Goal: Task Accomplishment & Management: Use online tool/utility

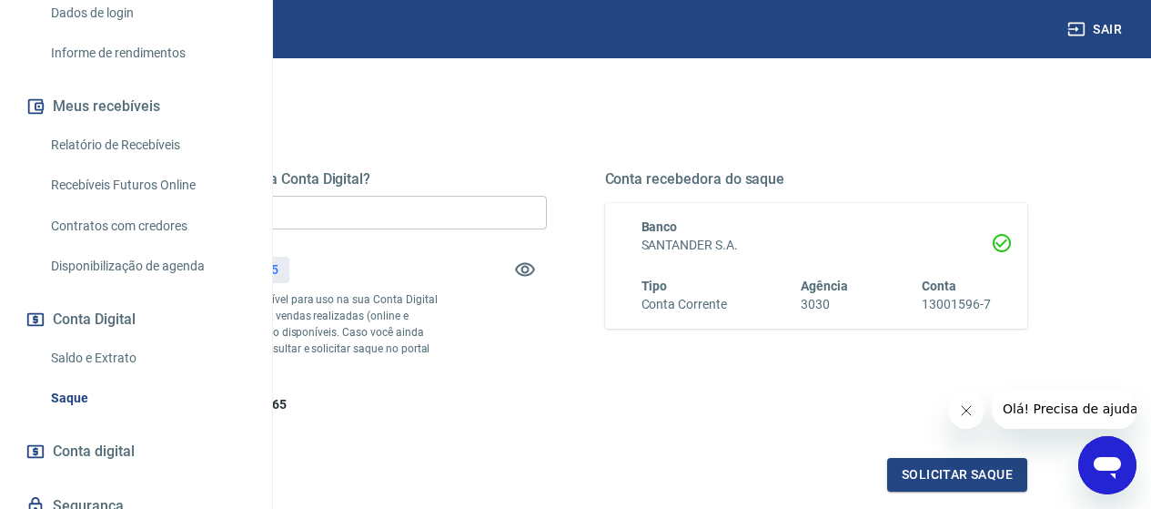
scroll to position [313, 0]
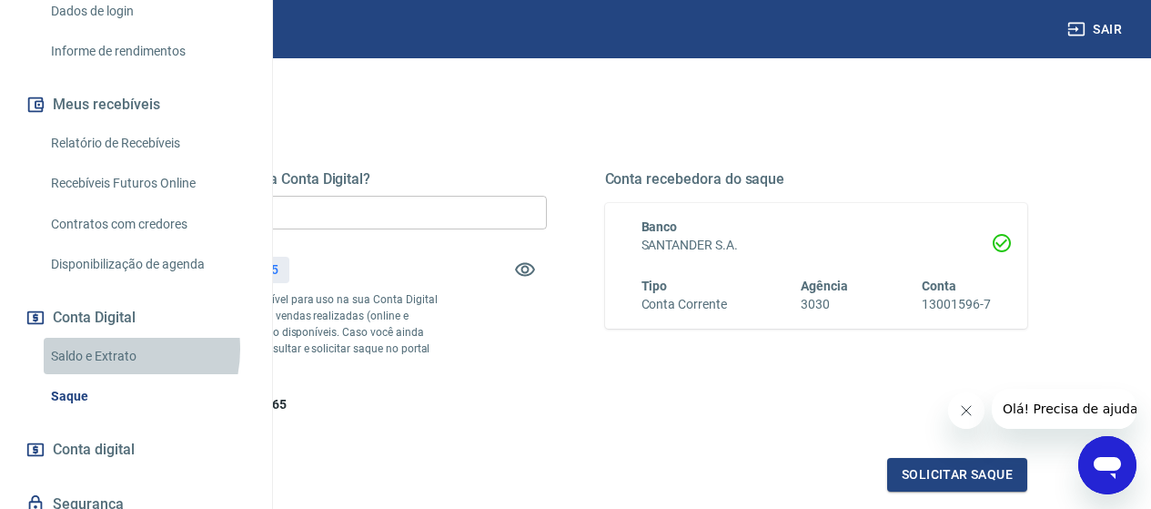
click at [103, 375] on link "Saldo e Extrato" at bounding box center [147, 355] width 206 height 37
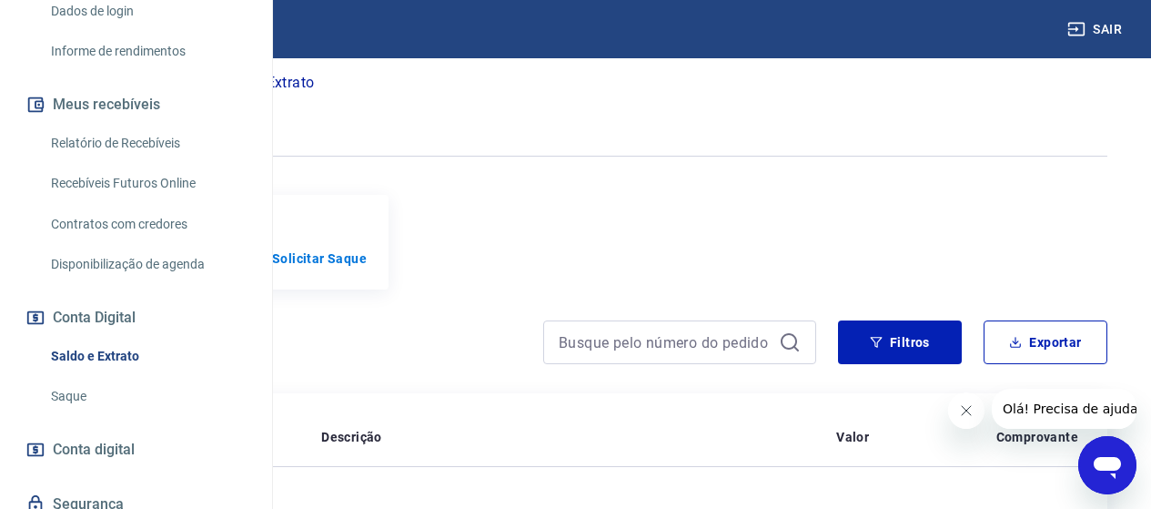
scroll to position [91, 0]
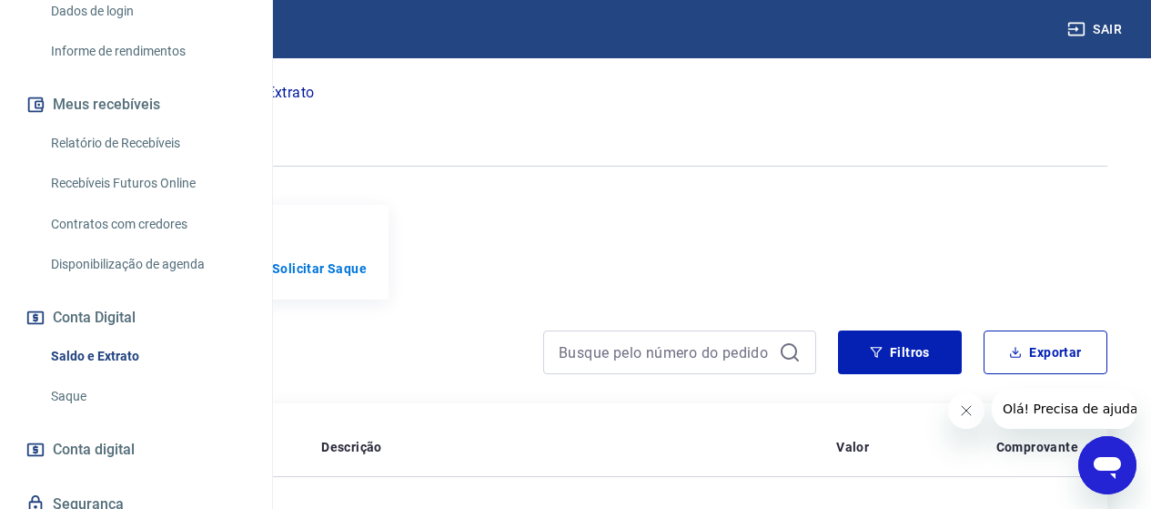
click at [367, 277] on p "Solicitar Saque" at bounding box center [319, 268] width 95 height 18
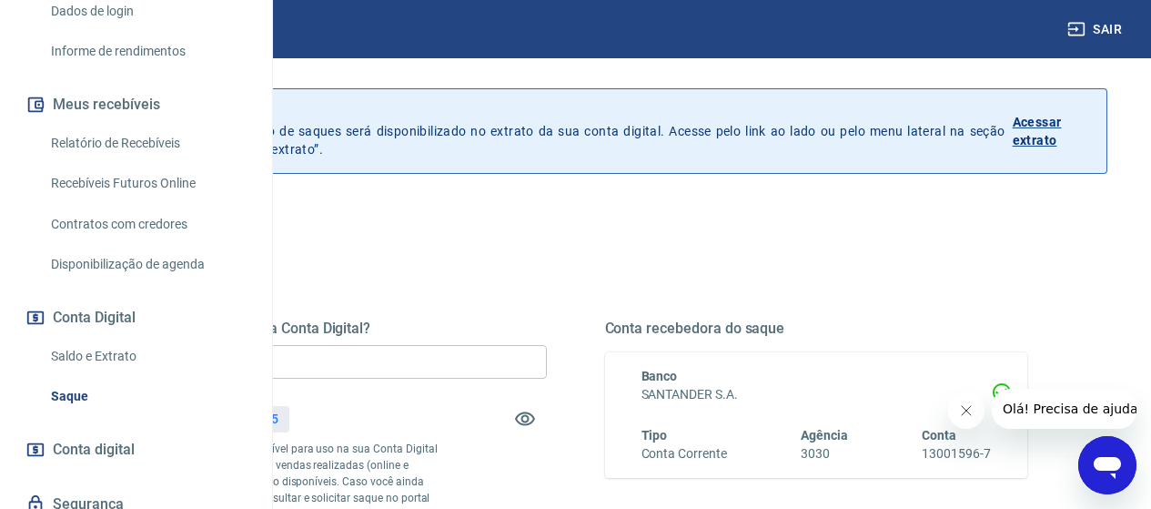
scroll to position [160, 0]
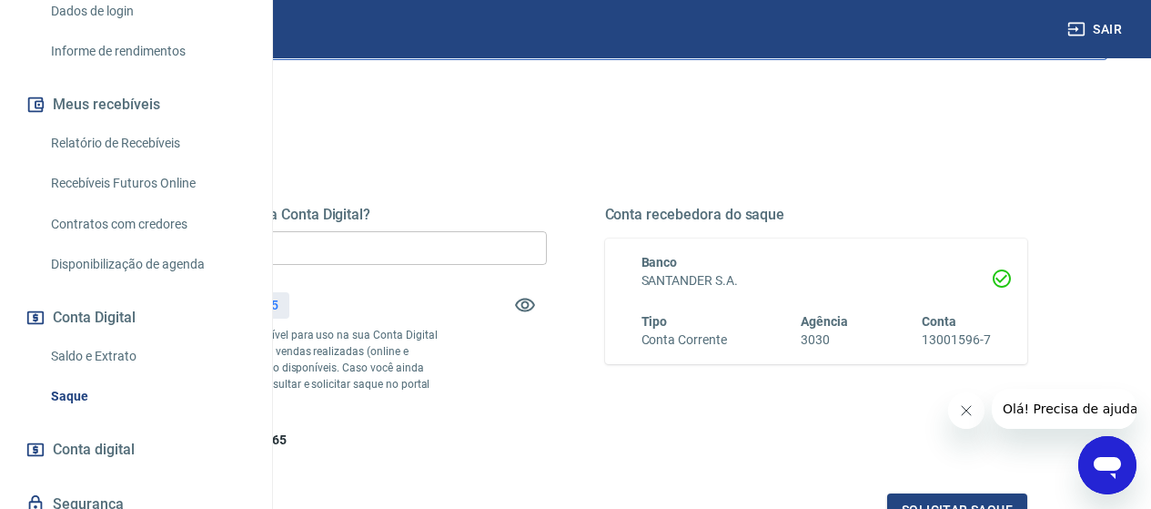
click at [547, 236] on input "R$ 0,00" at bounding box center [335, 248] width 423 height 34
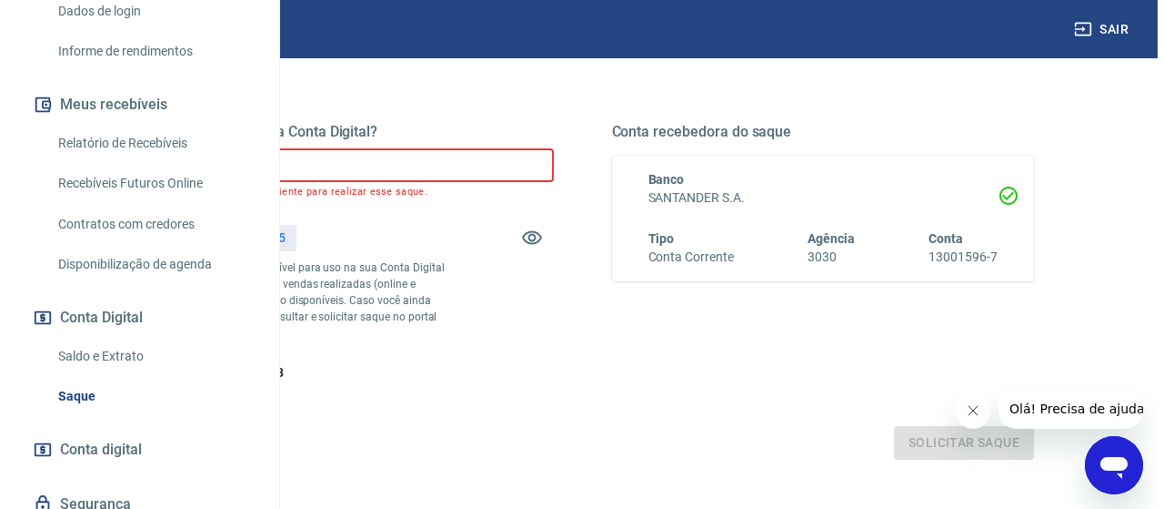
scroll to position [247, 0]
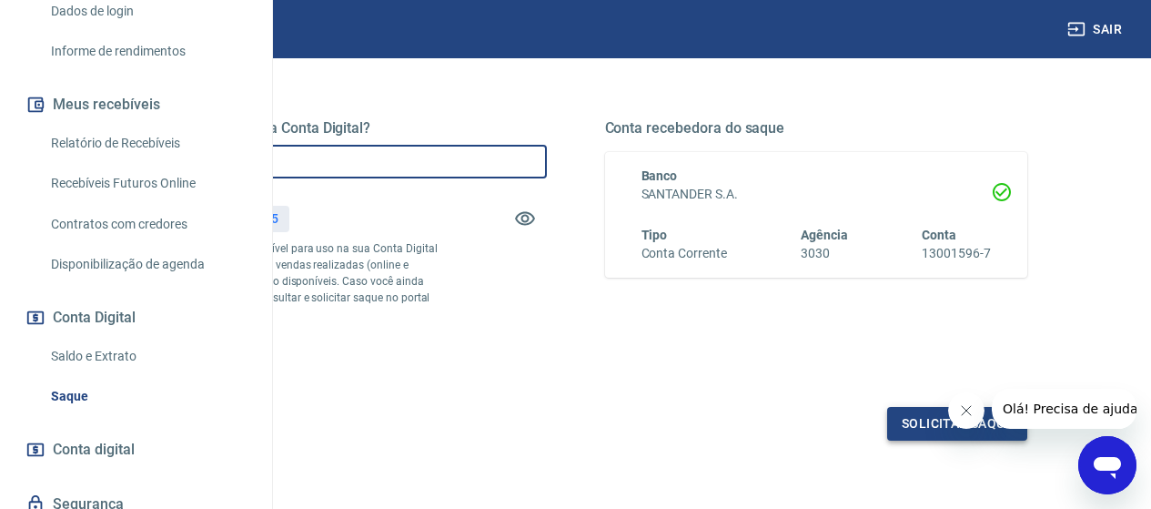
type input "R$ 872,65"
click at [925, 440] on button "Solicitar saque" at bounding box center [957, 424] width 140 height 34
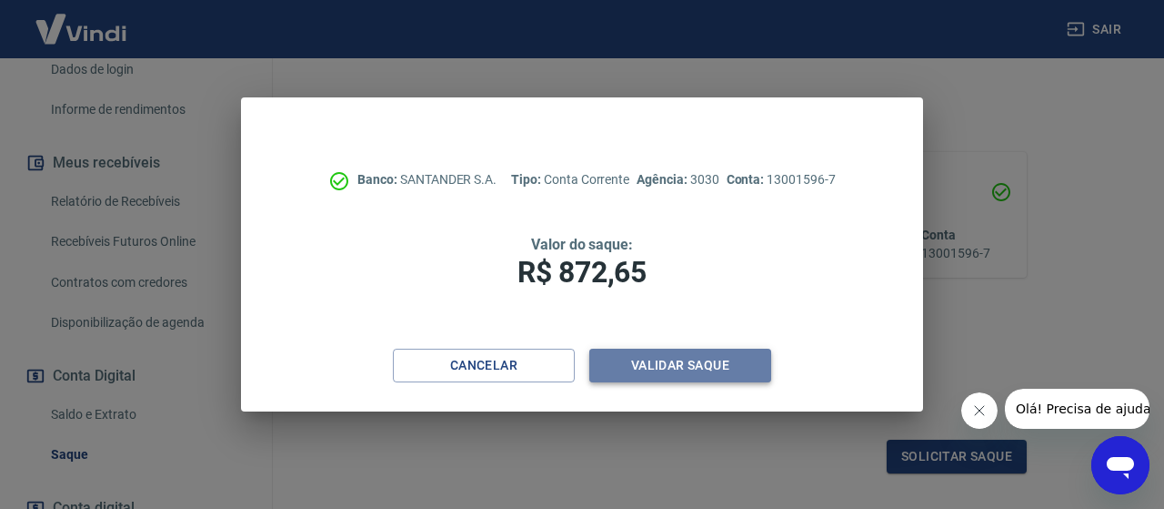
click at [659, 373] on button "Validar saque" at bounding box center [680, 365] width 182 height 34
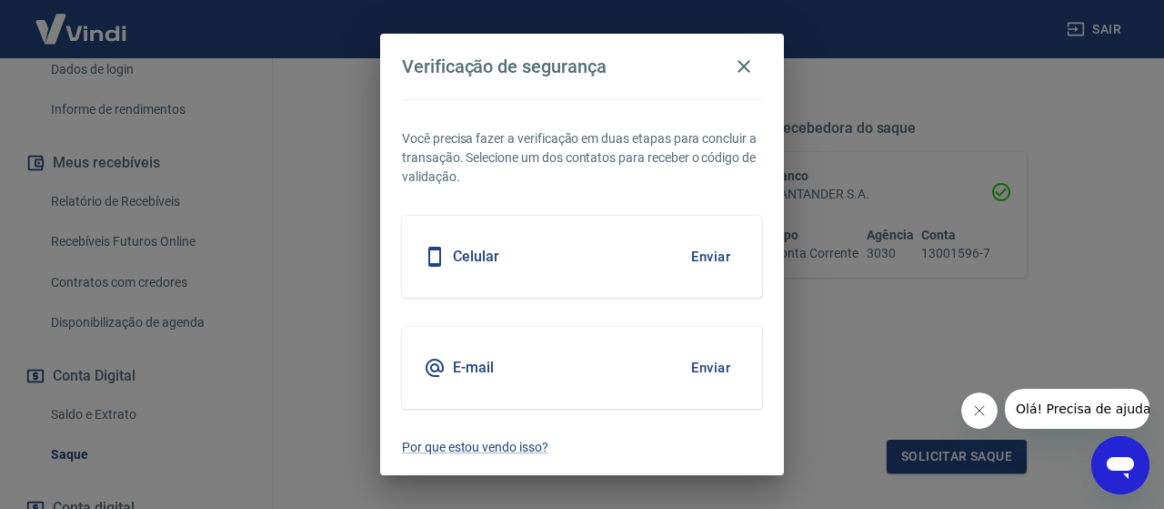
click at [690, 253] on button "Enviar" at bounding box center [710, 256] width 59 height 38
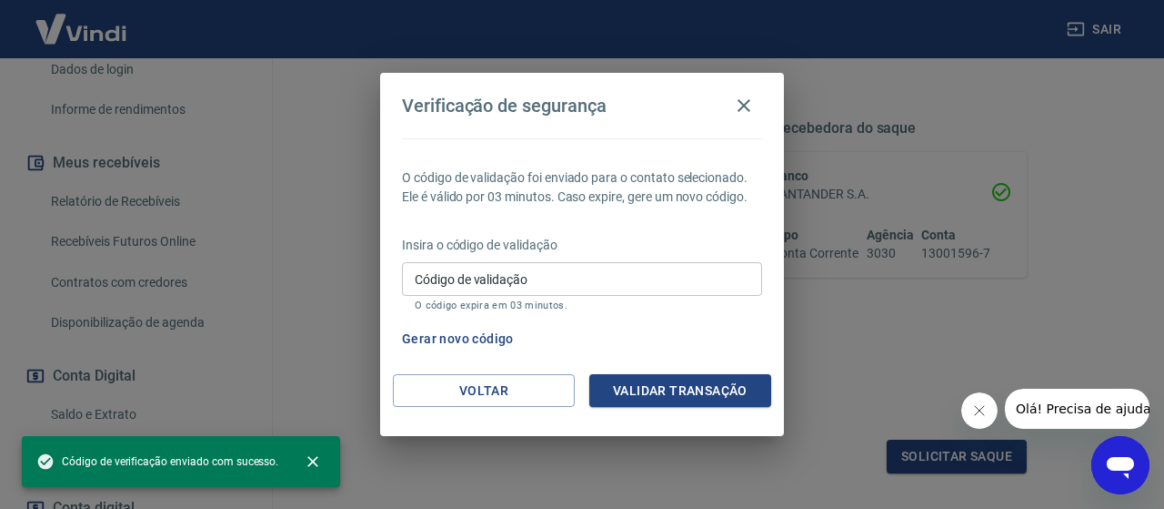
click at [574, 279] on input "Código de validação" at bounding box center [582, 279] width 360 height 34
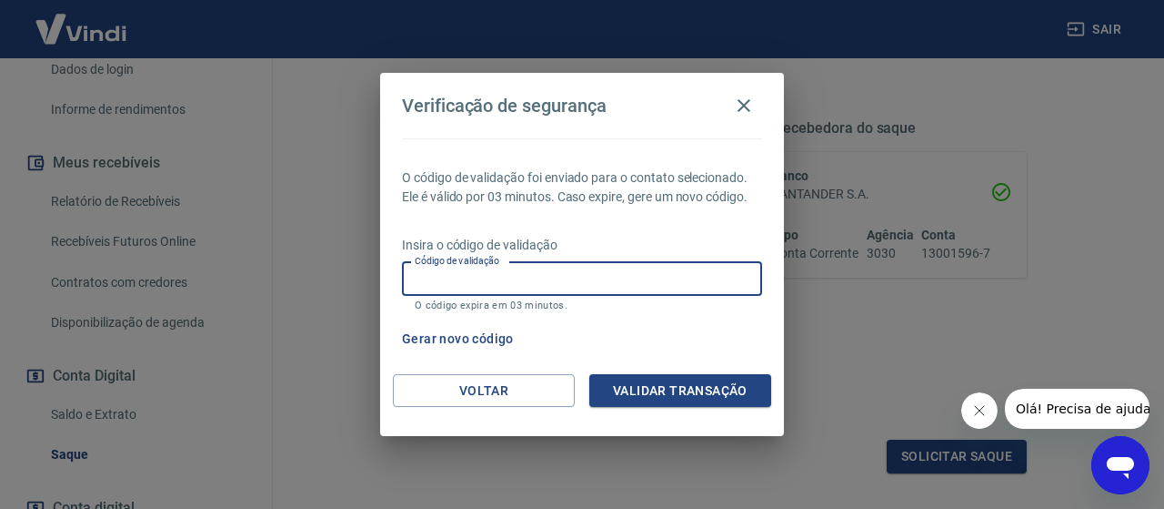
click at [665, 254] on div "Insira o código de validação Código de validação Código de validação O código e…" at bounding box center [582, 275] width 360 height 79
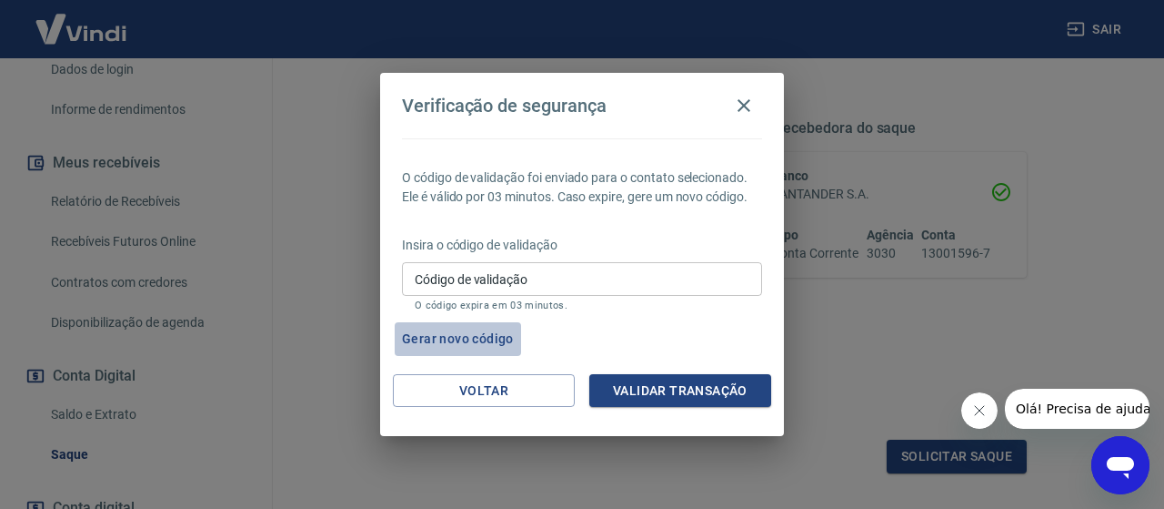
click at [495, 339] on button "Gerar novo código" at bounding box center [458, 339] width 126 height 34
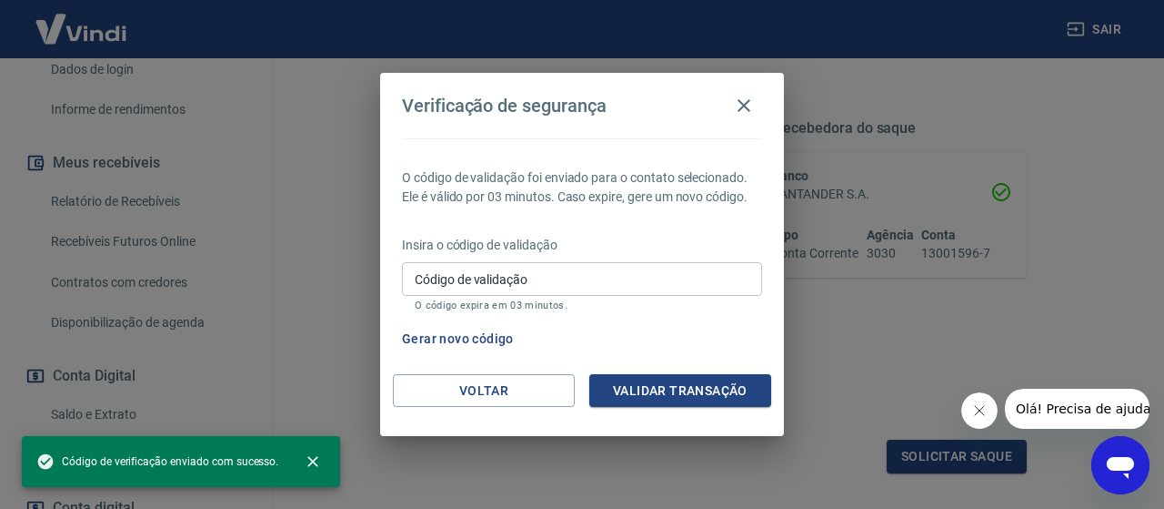
click at [493, 272] on div "Código de validação Código de validação O código expira em 03 minutos." at bounding box center [582, 286] width 360 height 49
click at [493, 272] on input "Código de validação" at bounding box center [582, 279] width 360 height 34
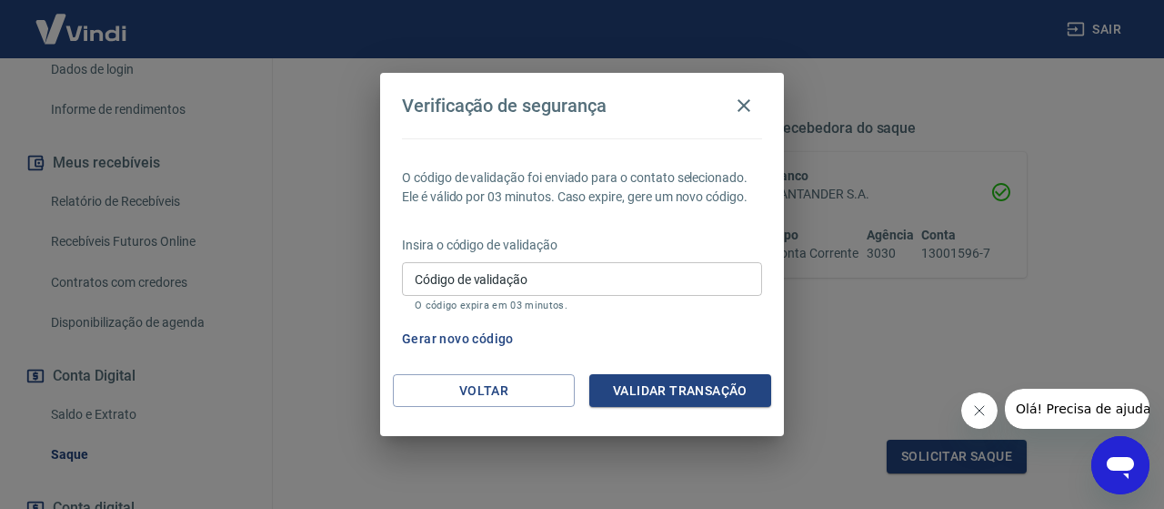
click at [895, 326] on div "Verificação de segurança O código de validação foi enviado para o contato selec…" at bounding box center [582, 254] width 1164 height 509
click at [448, 388] on button "Voltar" at bounding box center [484, 391] width 182 height 34
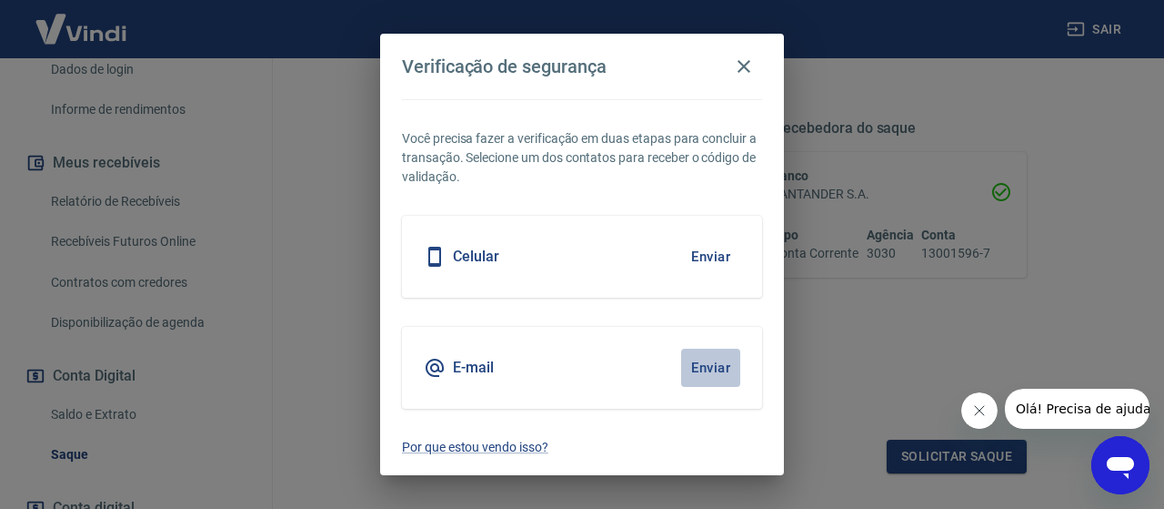
click at [699, 368] on button "Enviar" at bounding box center [710, 367] width 59 height 38
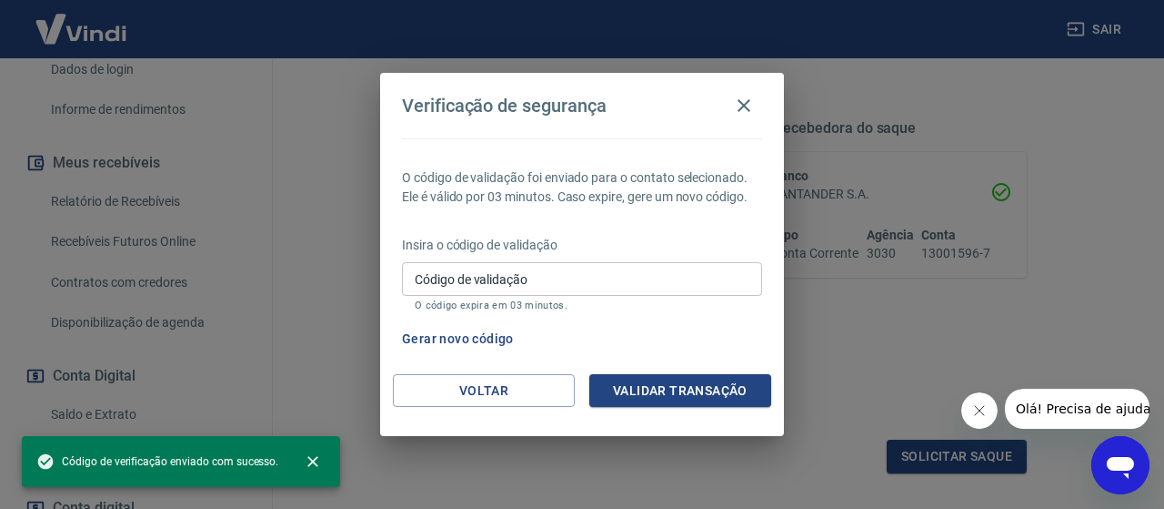
click at [603, 279] on input "Código de validação" at bounding box center [582, 279] width 360 height 34
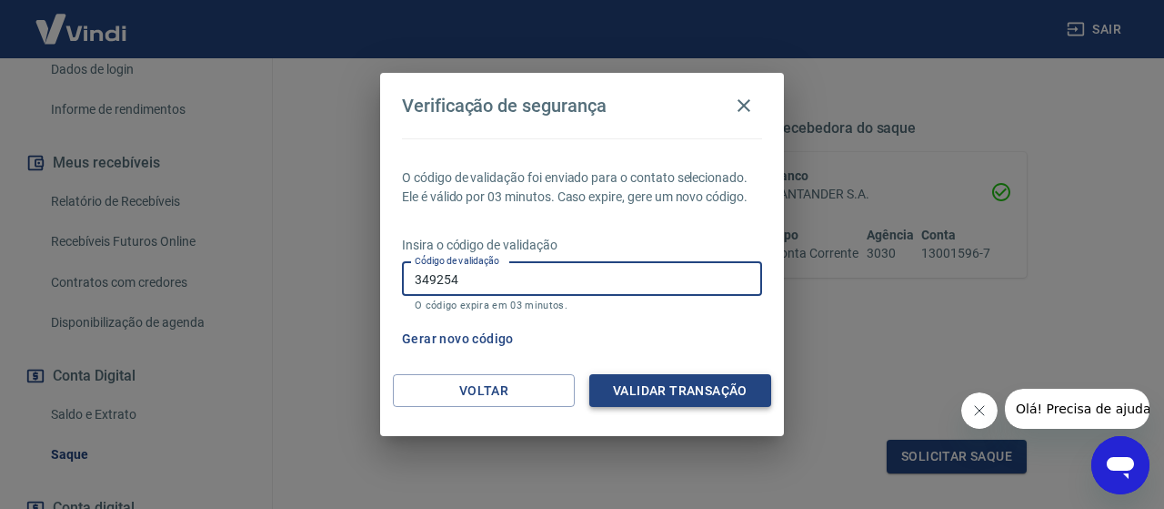
type input "349254"
click at [710, 388] on button "Validar transação" at bounding box center [680, 391] width 182 height 34
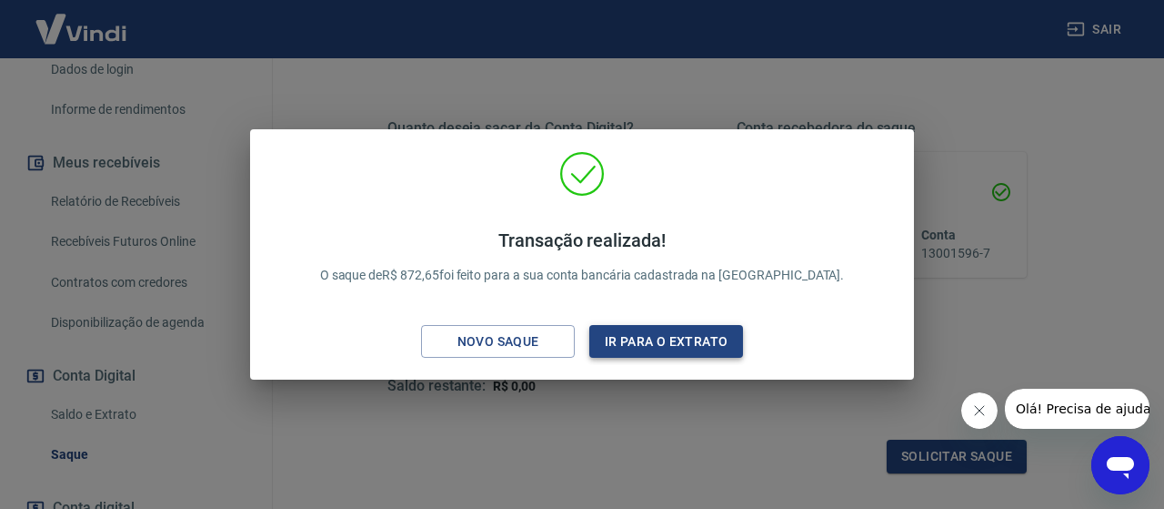
click at [639, 348] on button "Ir para o extrato" at bounding box center [666, 342] width 154 height 34
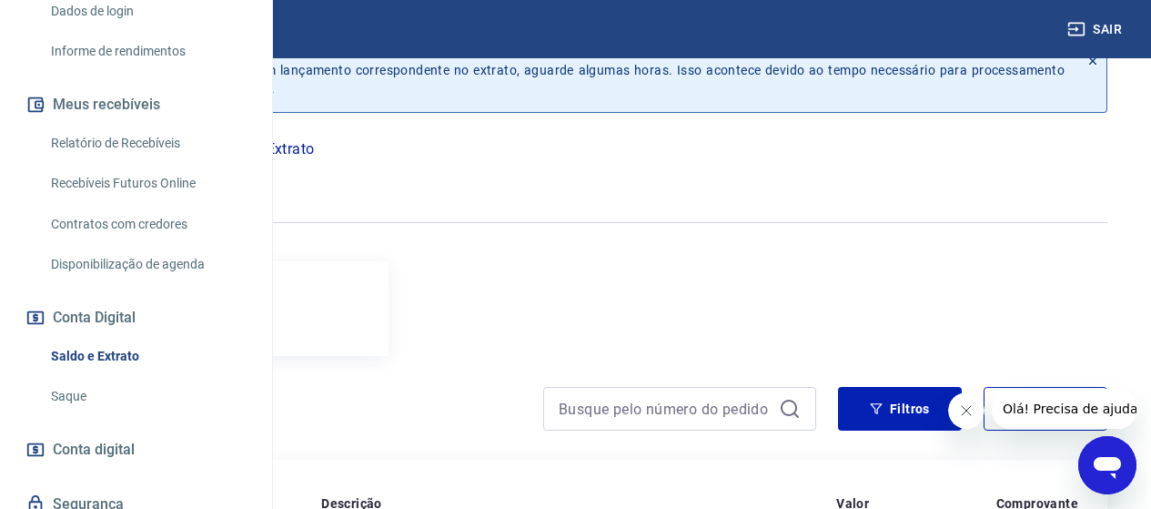
scroll to position [247, 0]
